Goal: Task Accomplishment & Management: Manage account settings

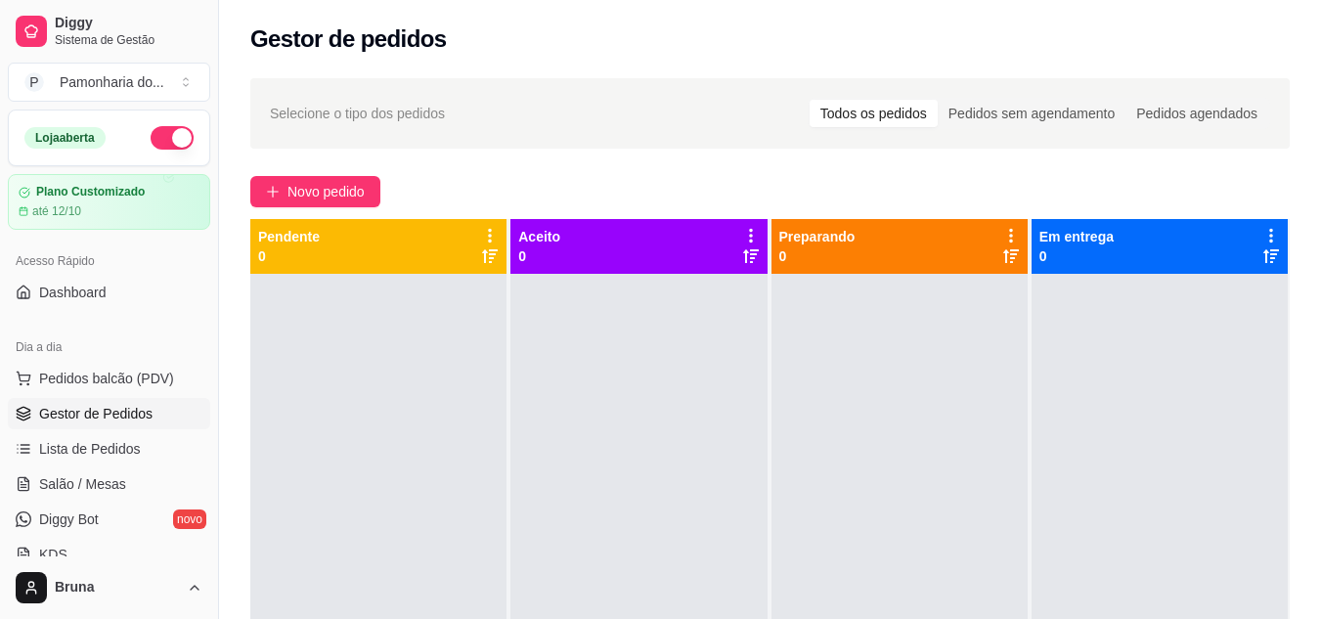
drag, startPoint x: 439, startPoint y: 363, endPoint x: 371, endPoint y: 451, distance: 110.9
click at [371, 451] on div at bounding box center [378, 583] width 256 height 619
click at [299, 425] on div at bounding box center [378, 583] width 256 height 619
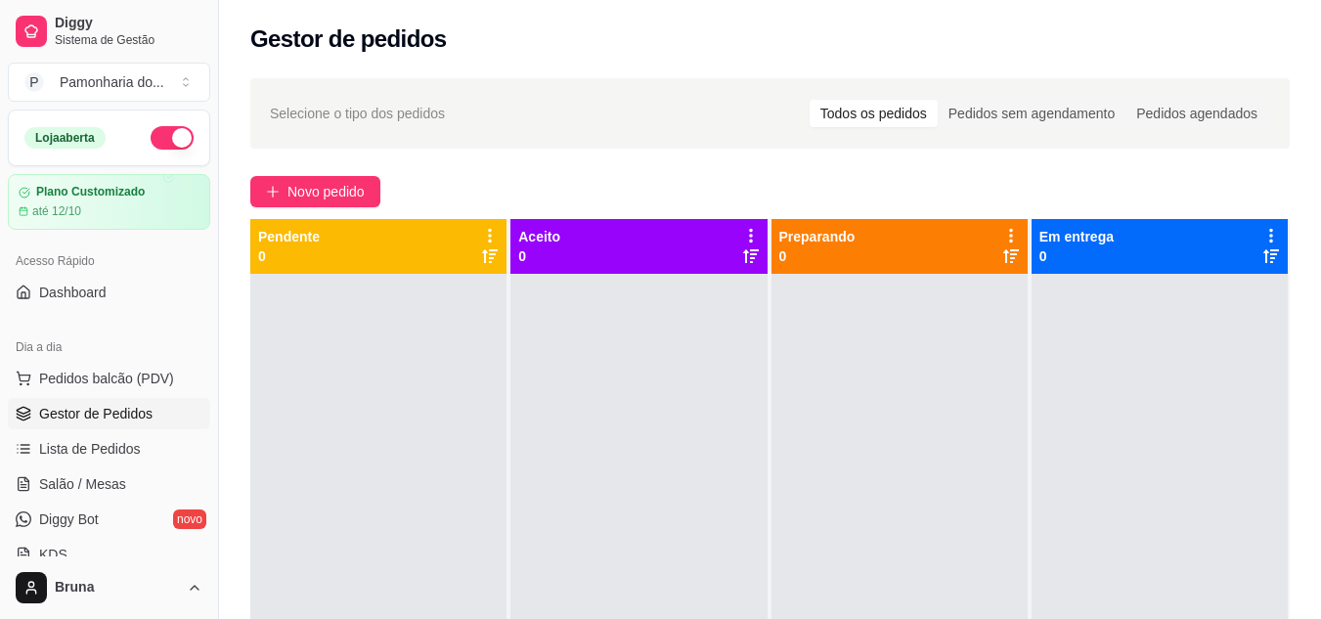
click at [354, 371] on div at bounding box center [378, 583] width 256 height 619
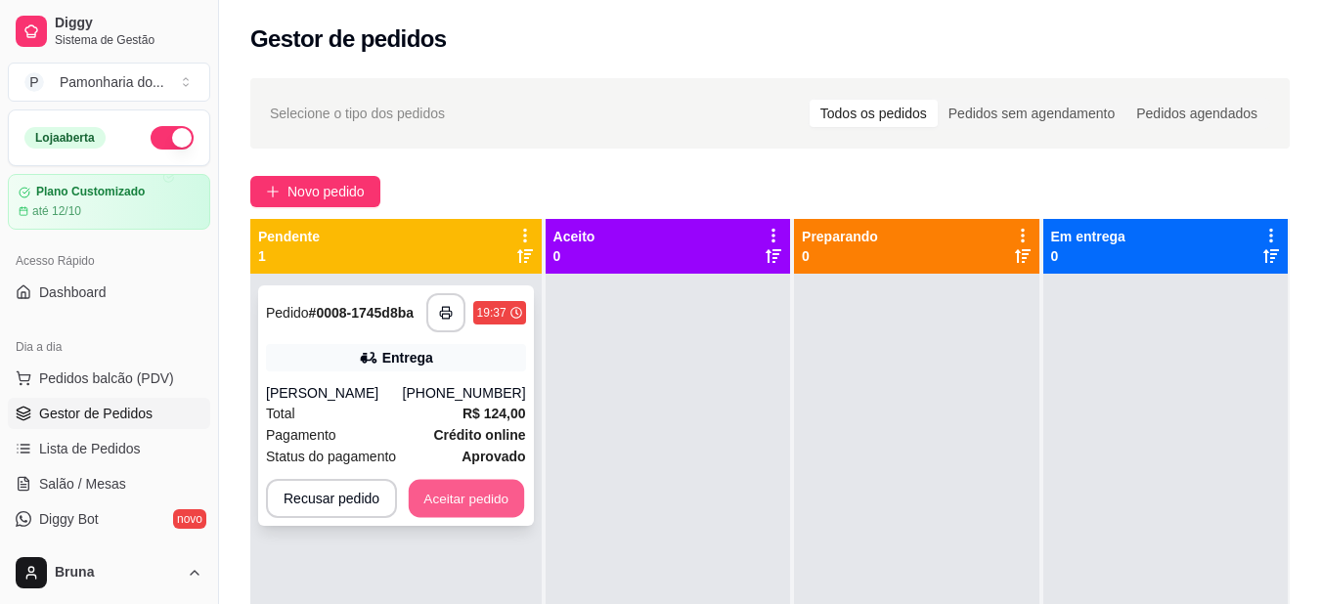
click at [484, 483] on button "Aceitar pedido" at bounding box center [466, 499] width 115 height 38
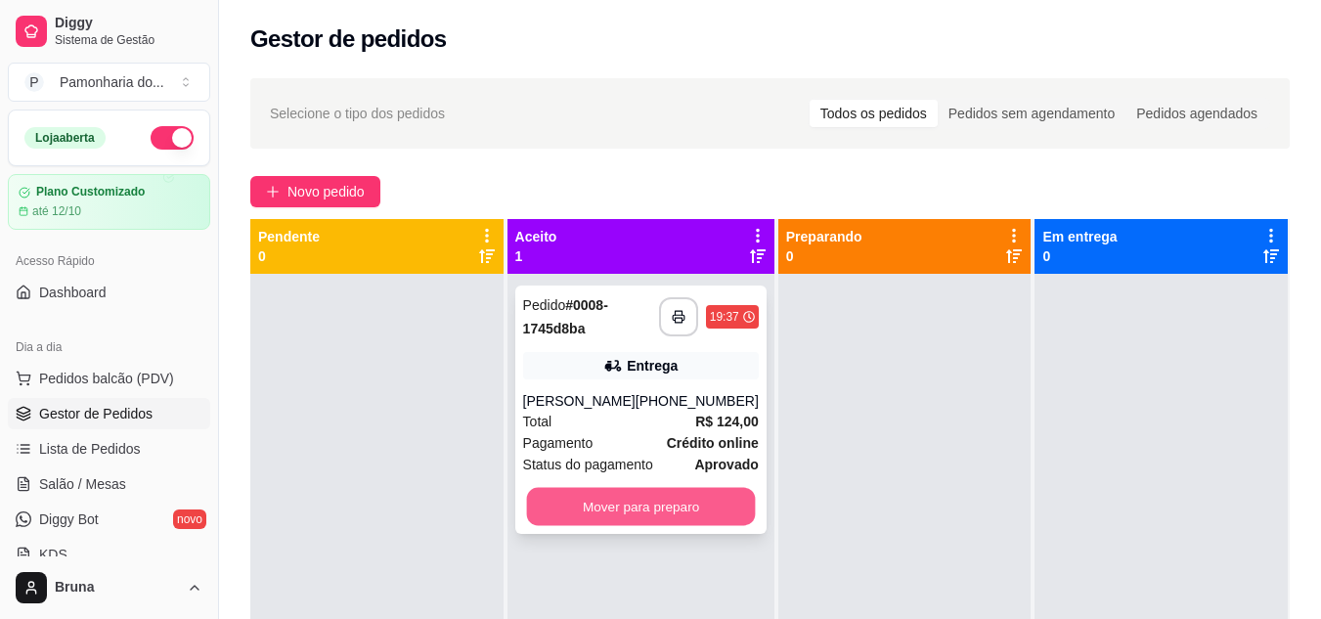
click at [683, 498] on button "Mover para preparo" at bounding box center [640, 507] width 229 height 38
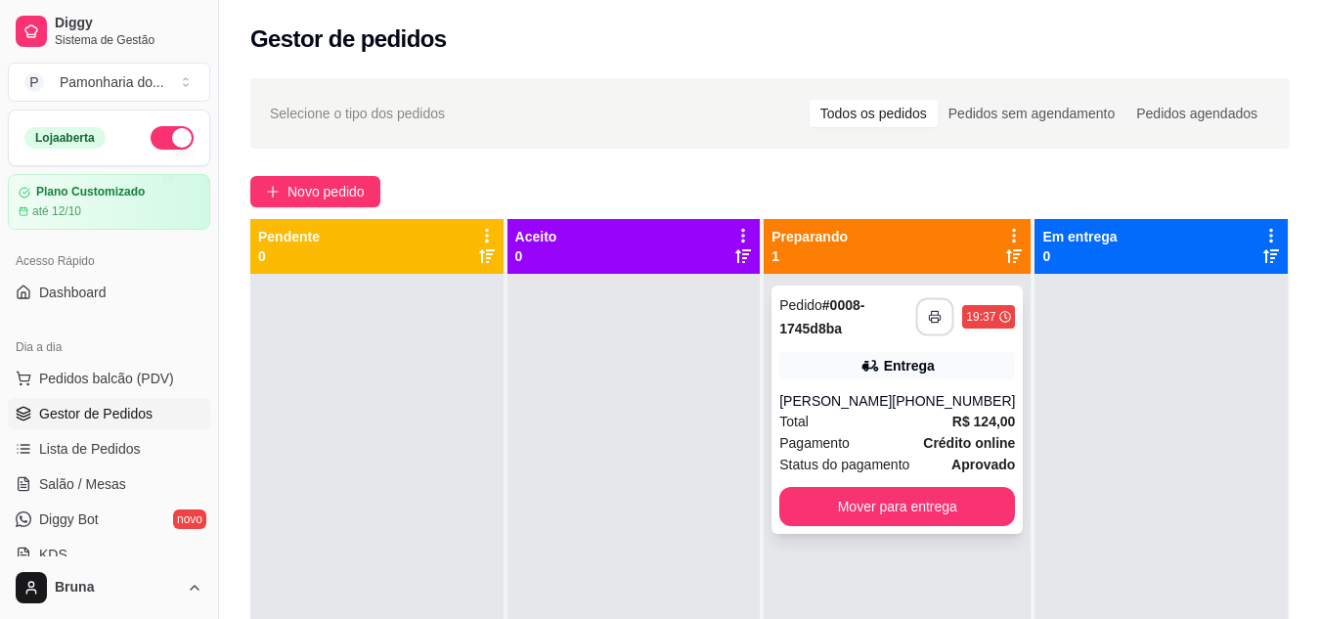
click at [929, 317] on icon "button" at bounding box center [936, 317] width 14 height 14
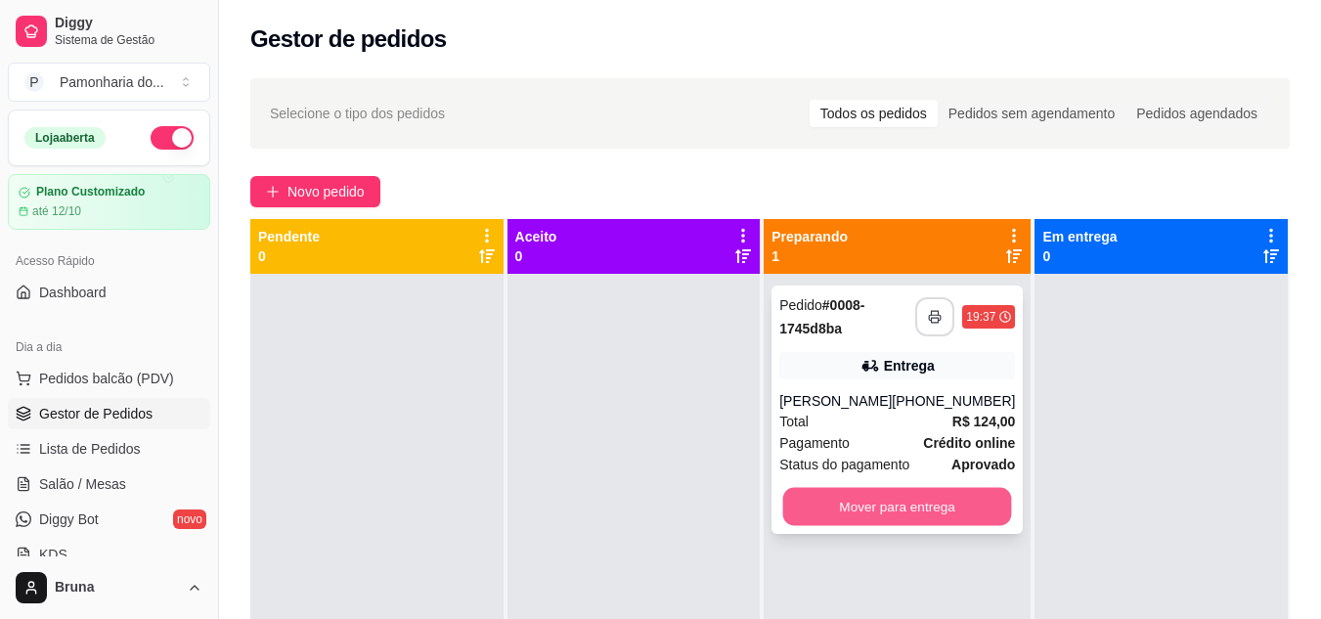
click at [905, 502] on button "Mover para entrega" at bounding box center [897, 507] width 229 height 38
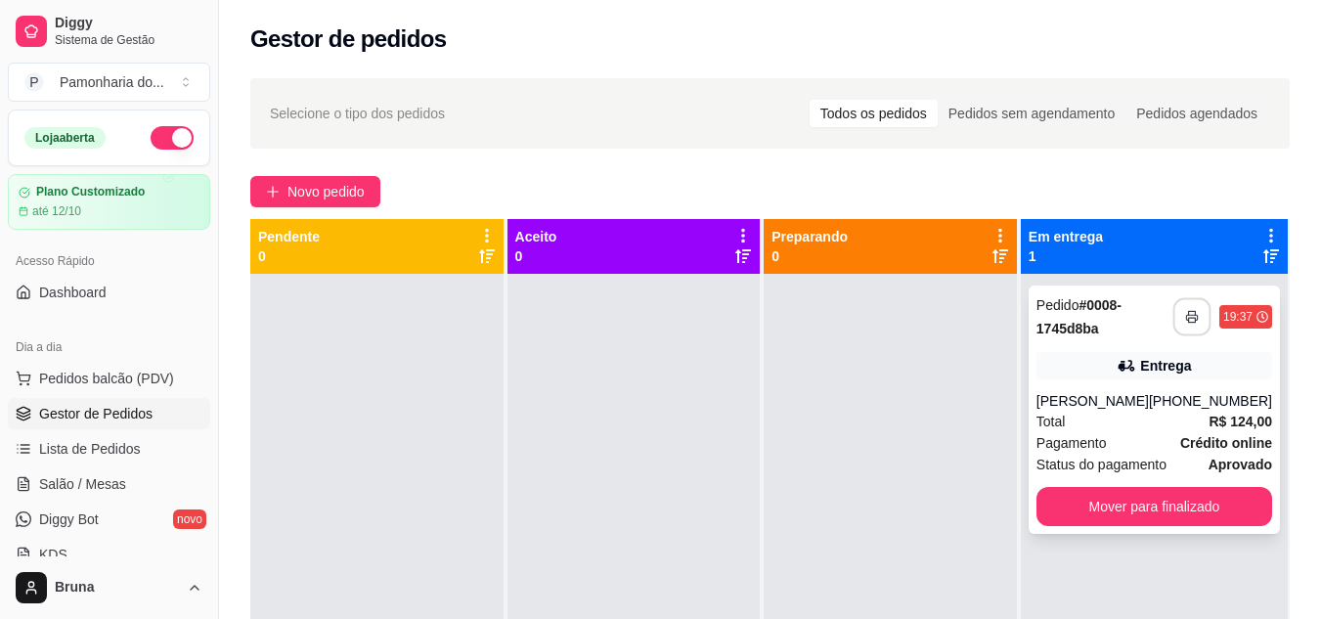
click at [1184, 327] on button "button" at bounding box center [1192, 317] width 38 height 38
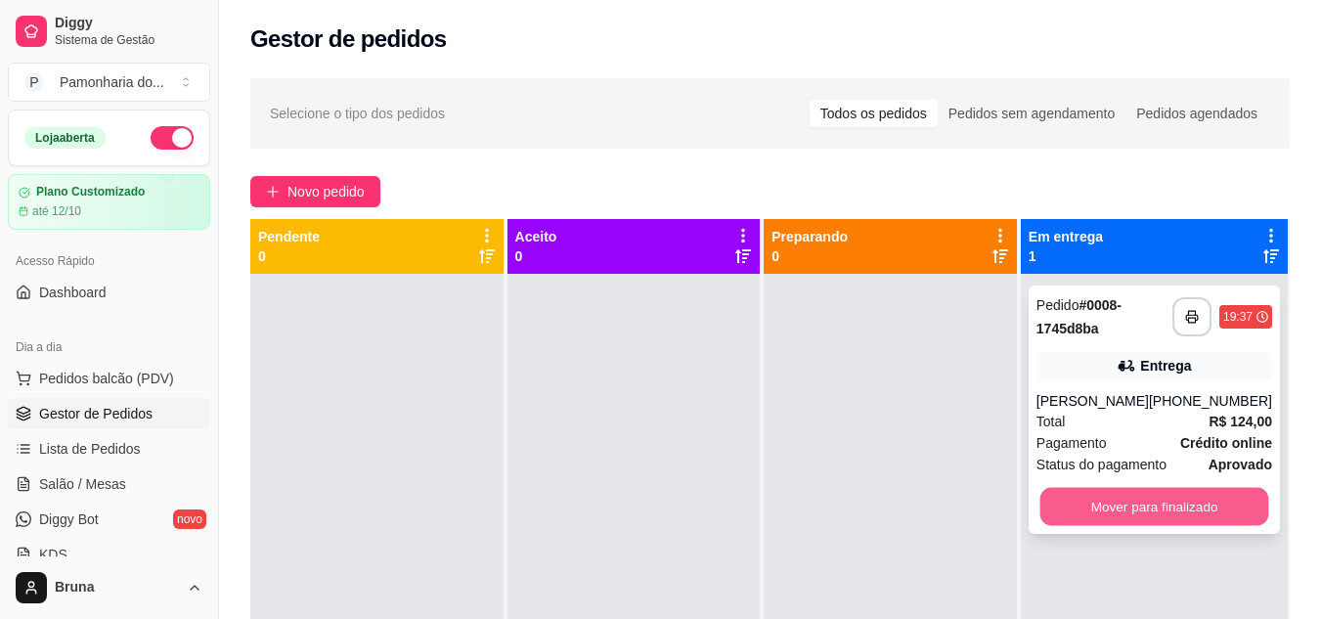
click at [1098, 512] on button "Mover para finalizado" at bounding box center [1153, 507] width 229 height 38
